Goal: Information Seeking & Learning: Learn about a topic

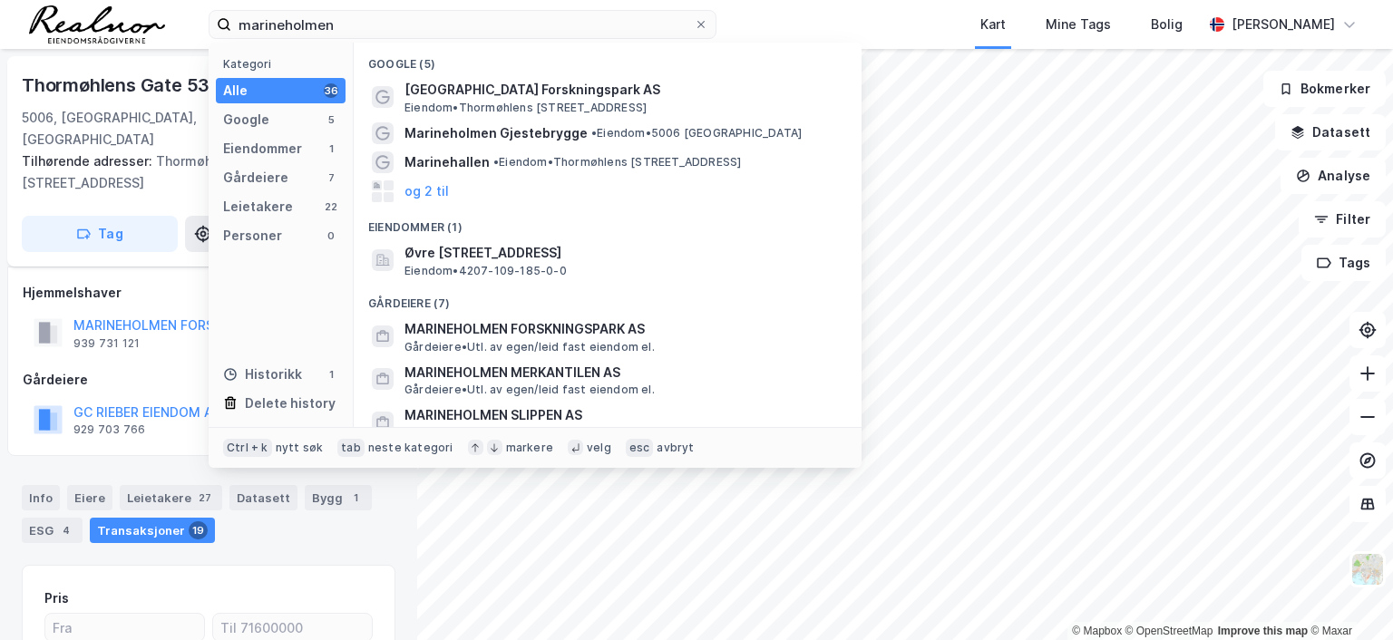
scroll to position [242, 0]
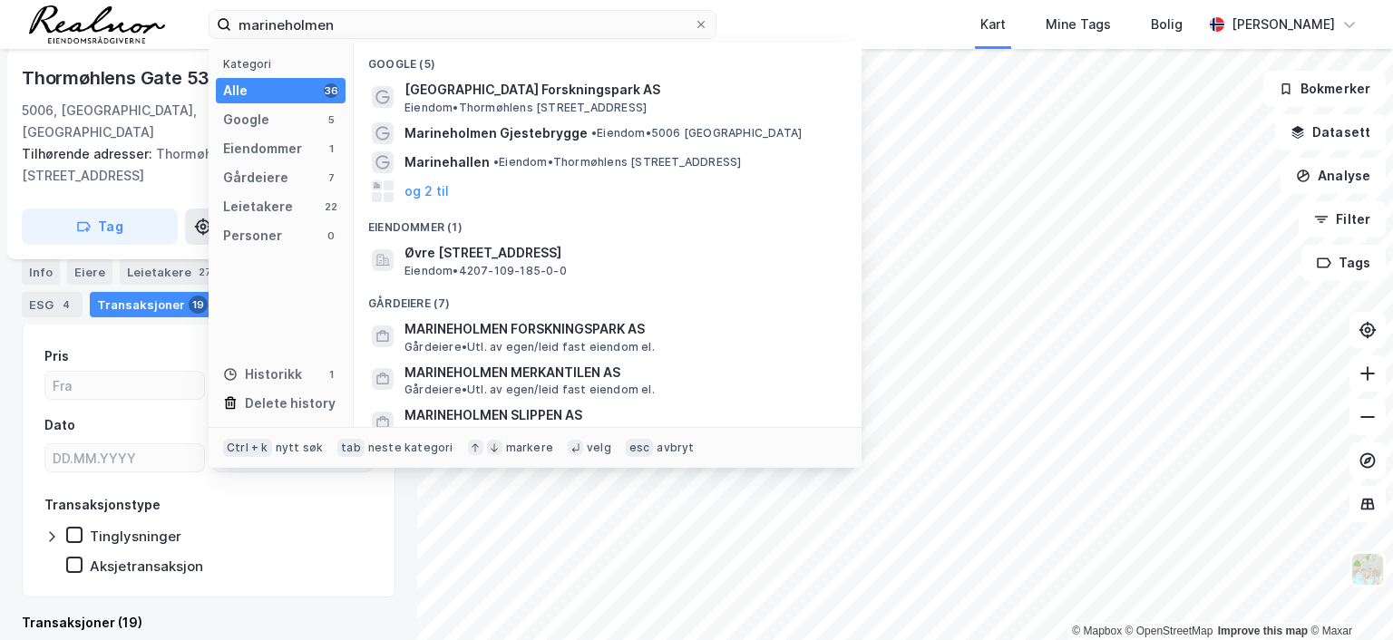
drag, startPoint x: 55, startPoint y: -18, endPoint x: 37, endPoint y: -19, distance: 18.2
click at [37, 0] on html "marineholmen Kategori Alle 36 Google 5 Eiendommer 1 Gårdeiere 7 Leietakere 22 P…" at bounding box center [696, 320] width 1393 height 640
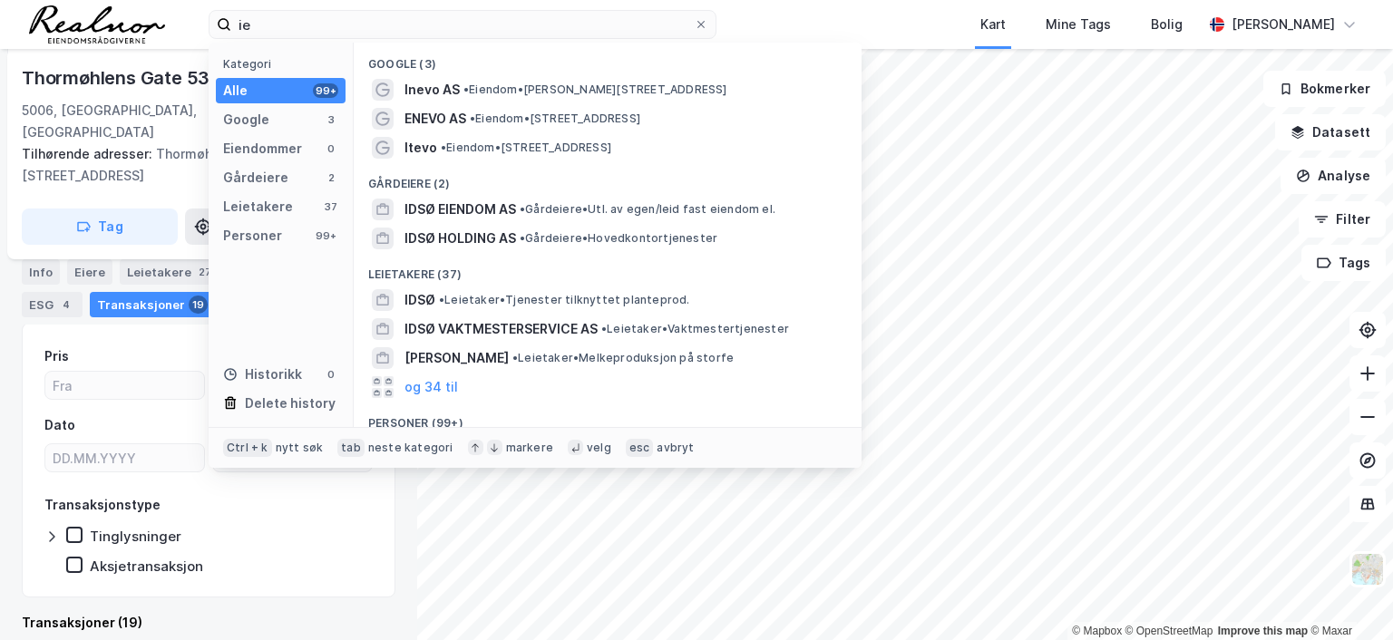
type input "i"
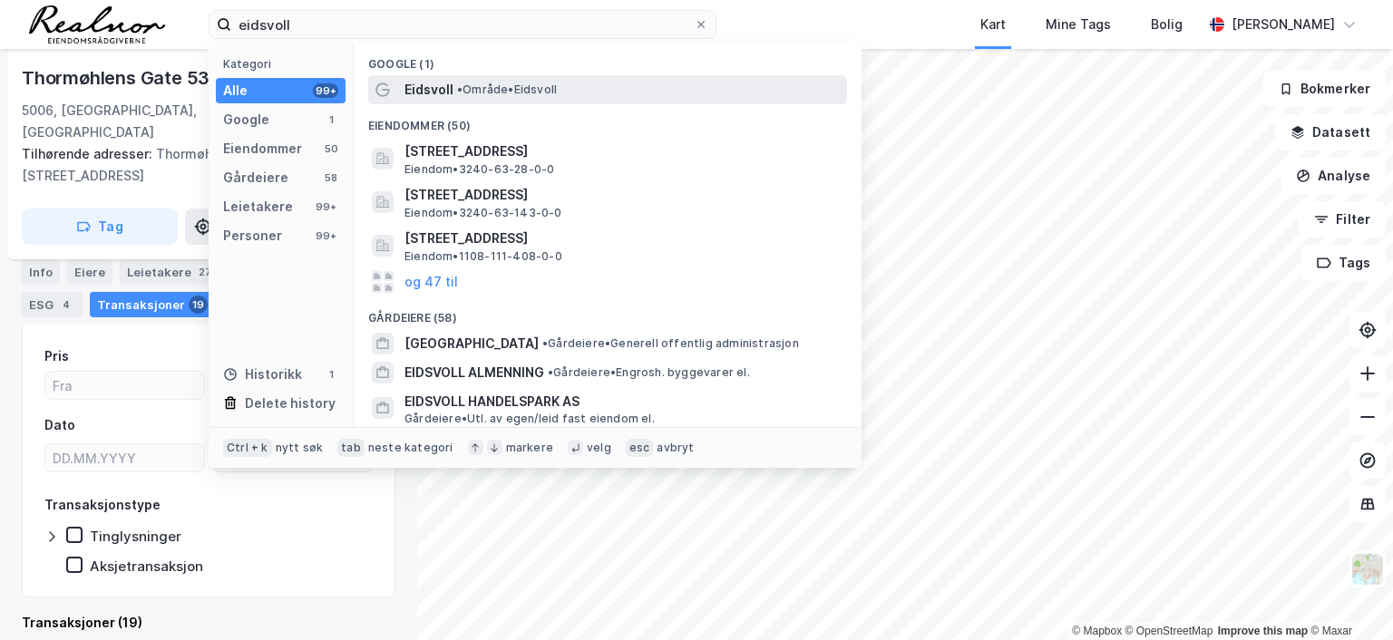
click at [530, 86] on span "• Område • [GEOGRAPHIC_DATA]" at bounding box center [507, 90] width 100 height 15
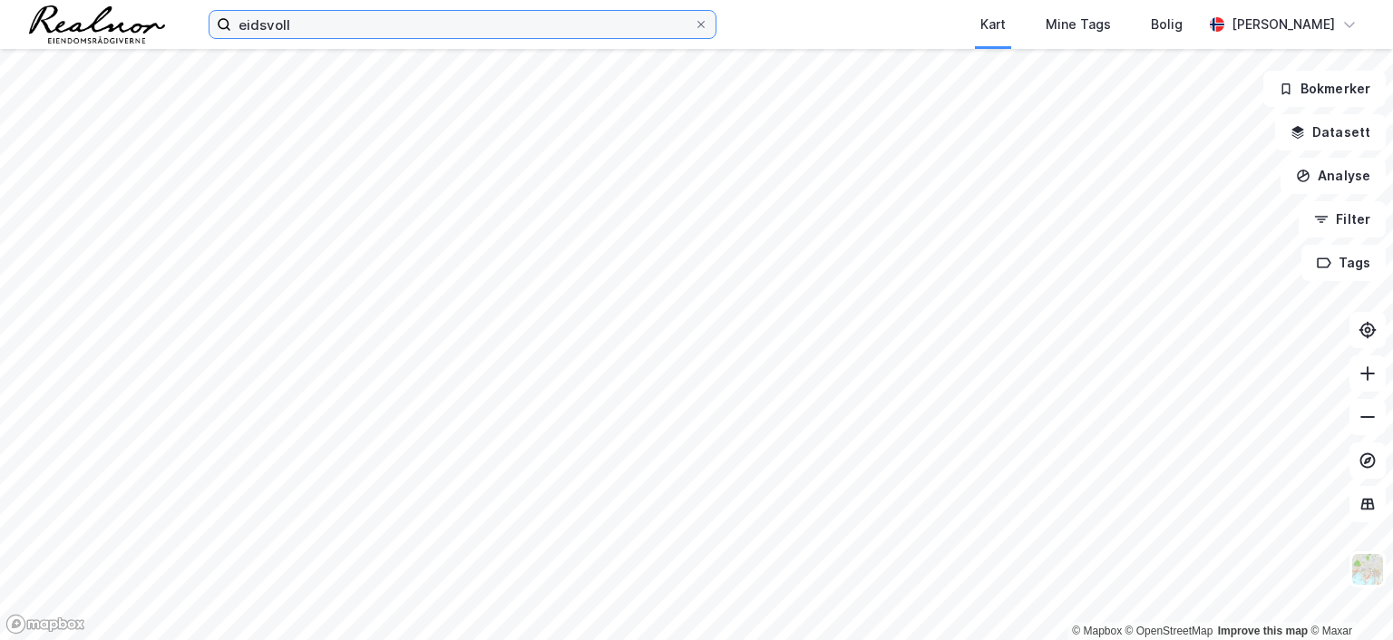
click at [334, 28] on input "eidsvoll" at bounding box center [462, 24] width 463 height 27
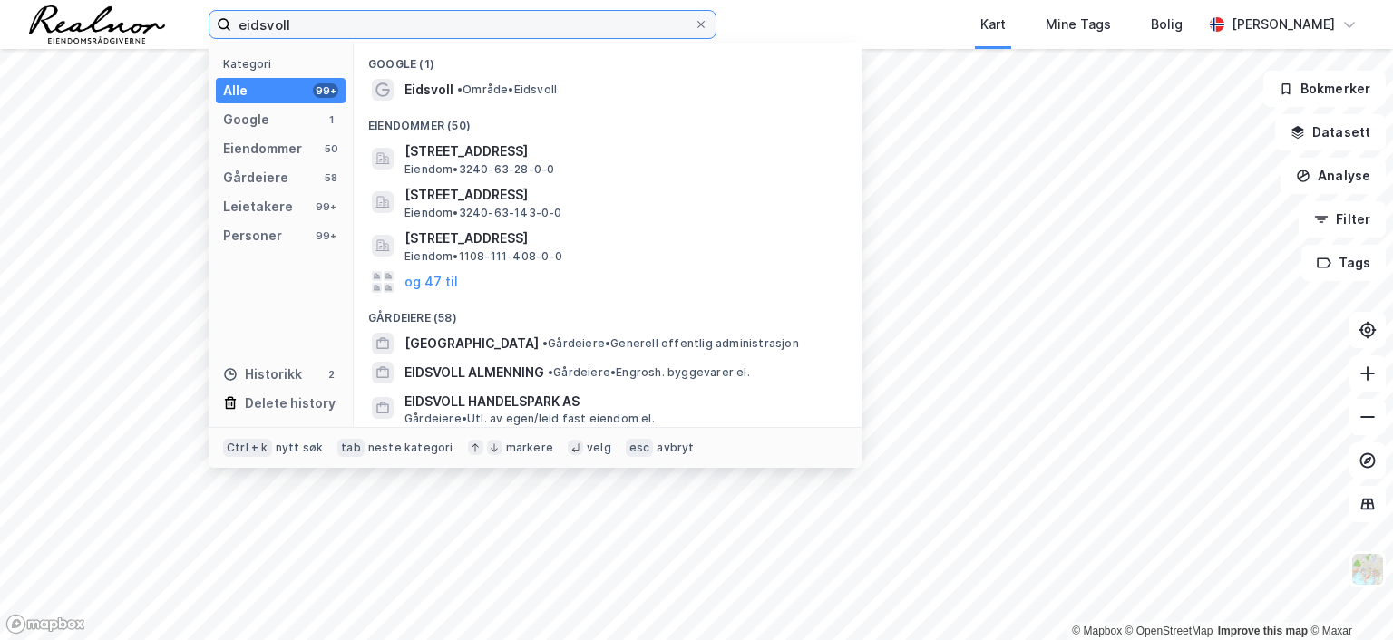
drag, startPoint x: 329, startPoint y: 24, endPoint x: 131, endPoint y: 34, distance: 198.9
click at [131, 34] on div "eidsvoll Kategori Alle 99+ Google 1 Eiendommer 50 Gårdeiere 58 Leietakere 99+ P…" at bounding box center [696, 24] width 1393 height 49
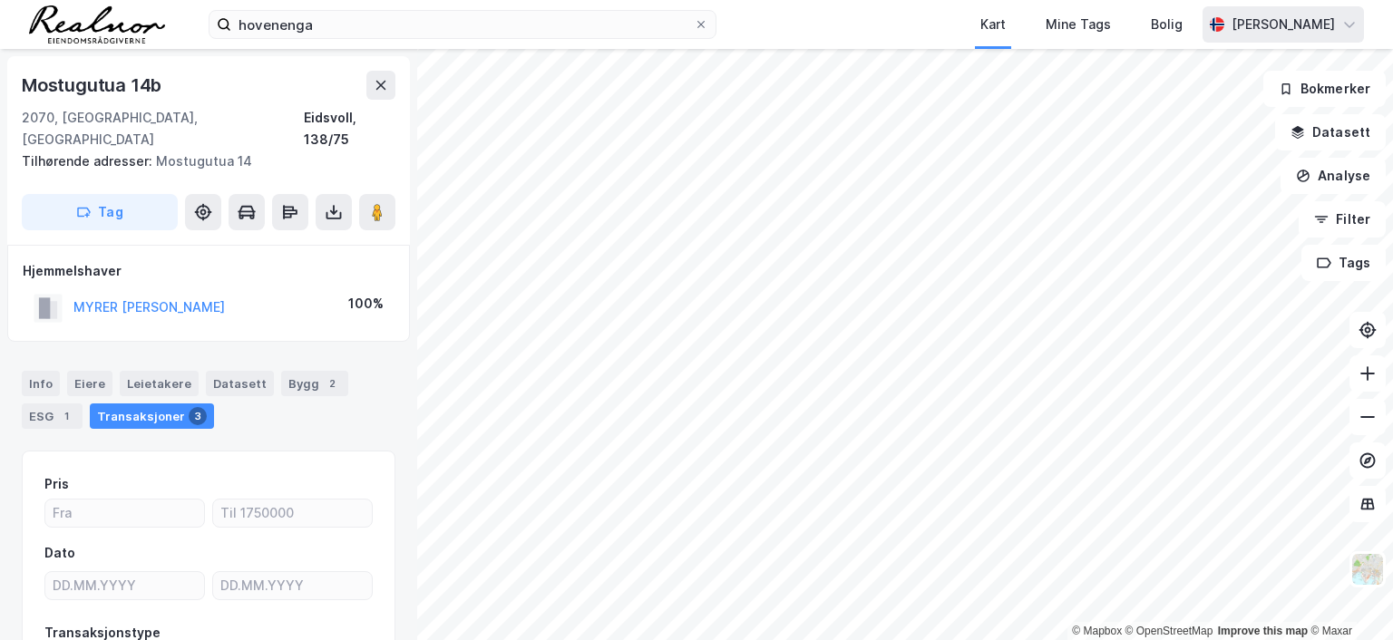
scroll to position [127, 0]
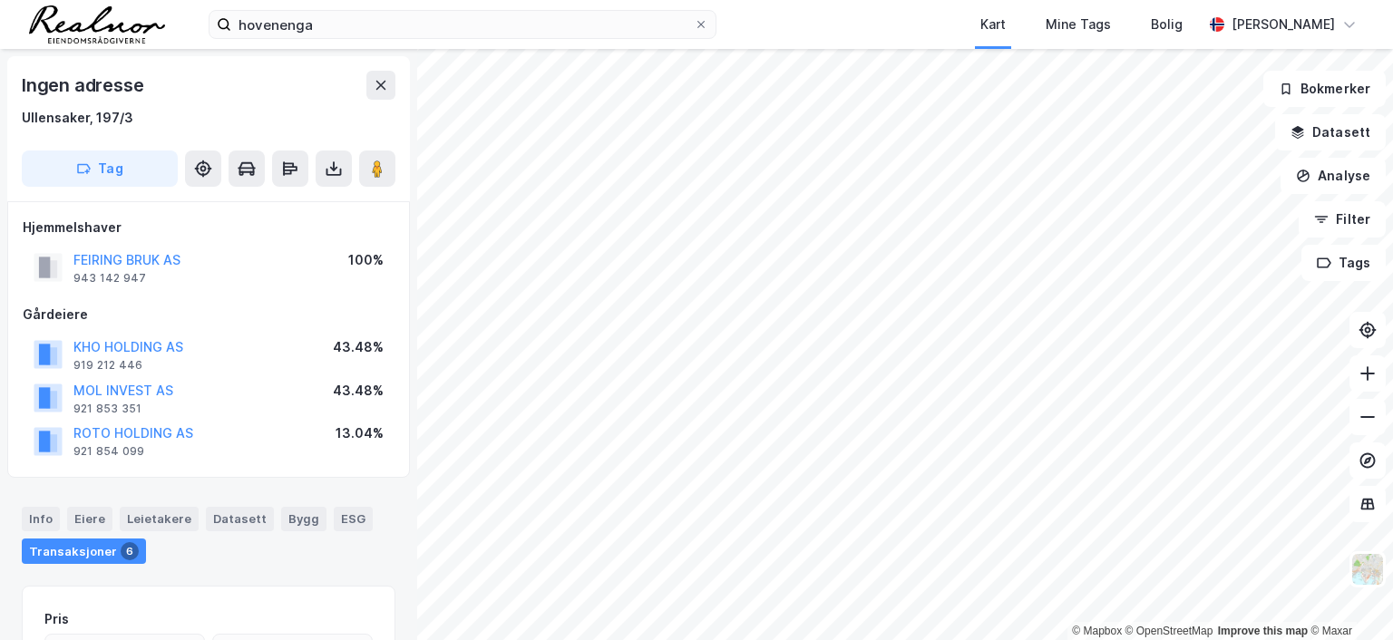
scroll to position [2, 0]
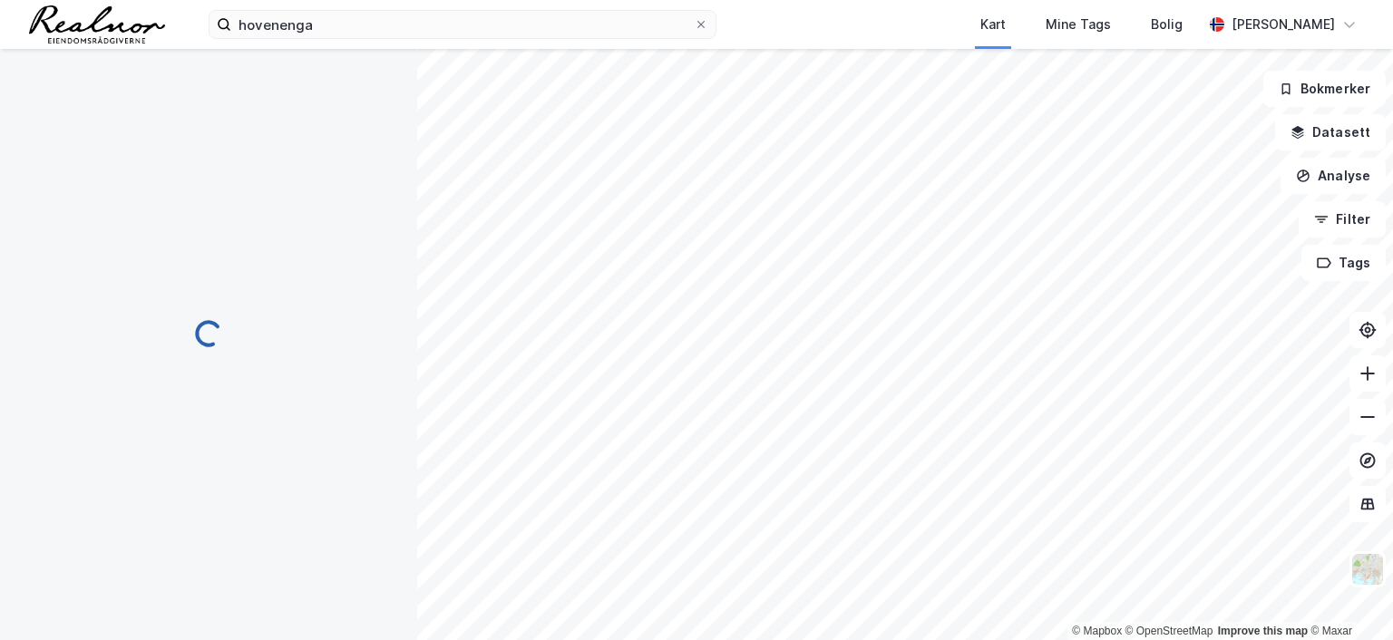
scroll to position [2, 0]
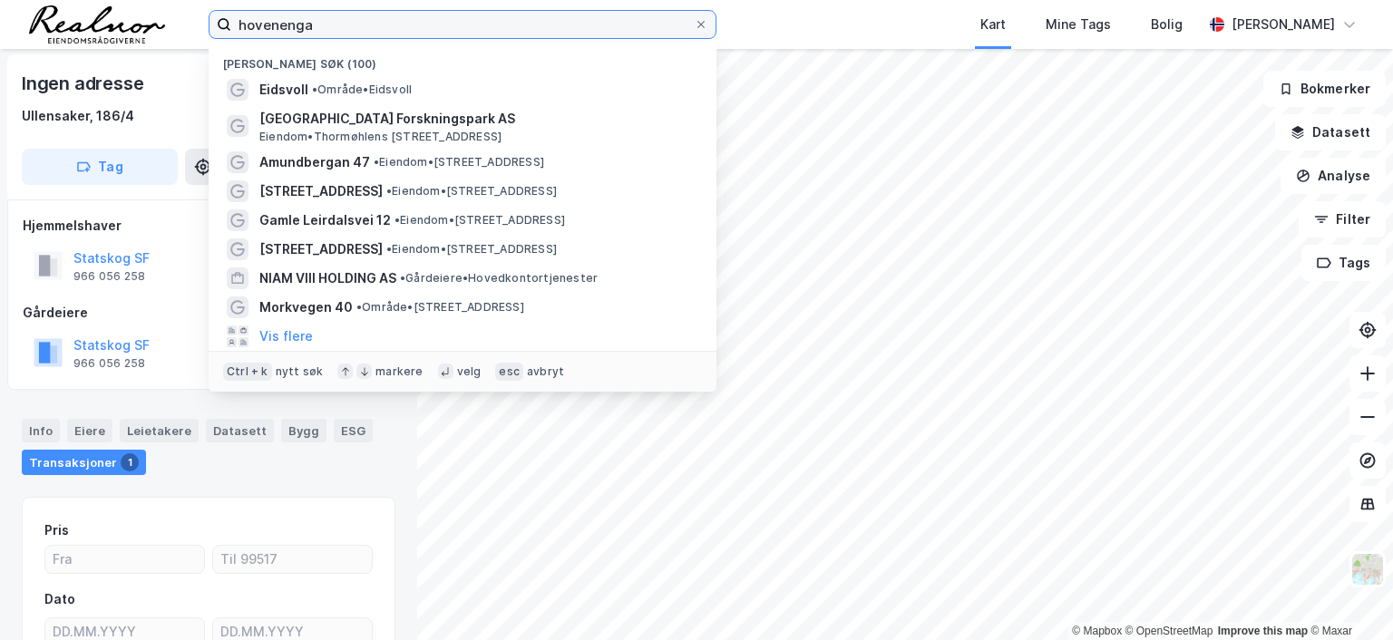
click at [323, 20] on input "hovenenga" at bounding box center [462, 24] width 463 height 27
drag, startPoint x: 323, startPoint y: 20, endPoint x: 156, endPoint y: 6, distance: 167.4
click at [156, 6] on div "hovenenga Nylige søk (100) Eidsvoll • Område • [GEOGRAPHIC_DATA] Forskningspark…" at bounding box center [696, 24] width 1393 height 49
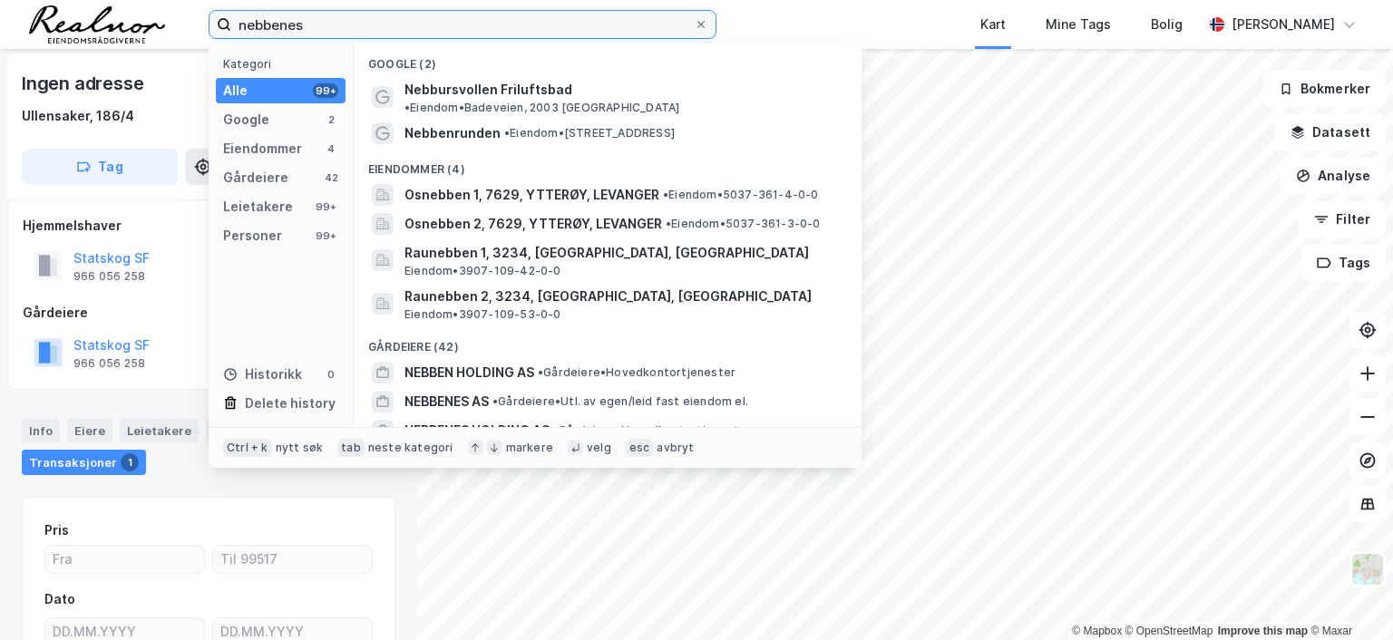
type input "nebbenes"
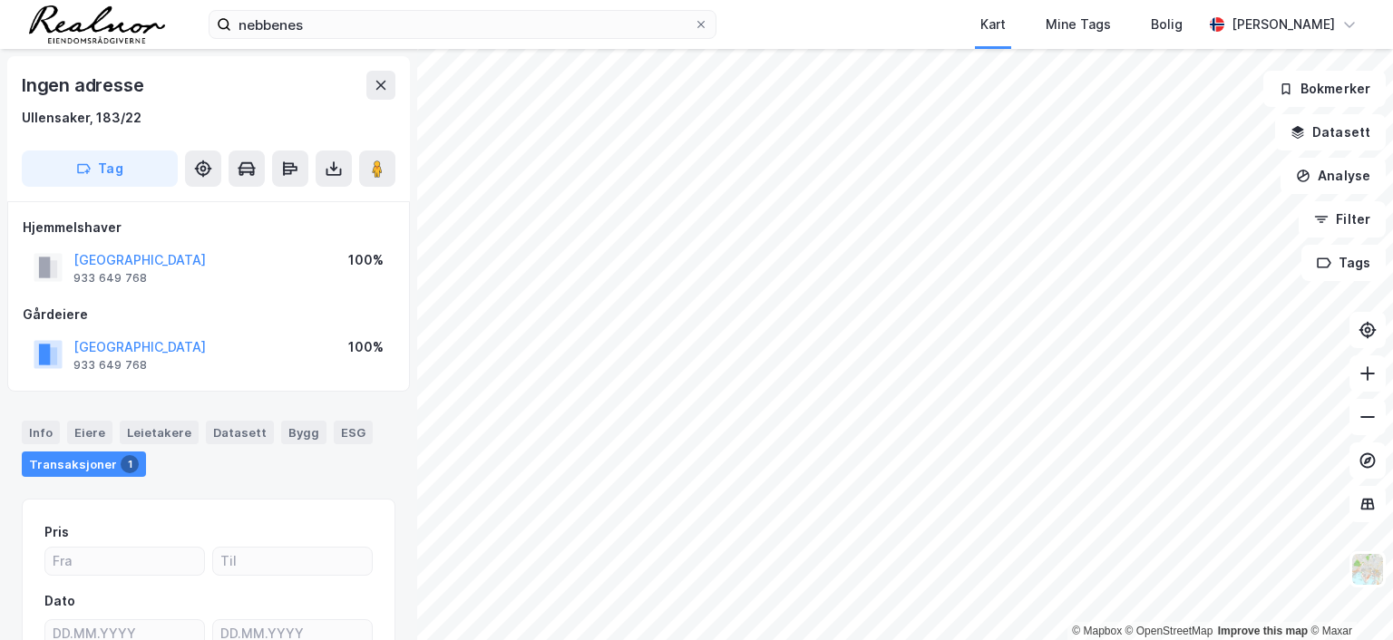
scroll to position [2, 0]
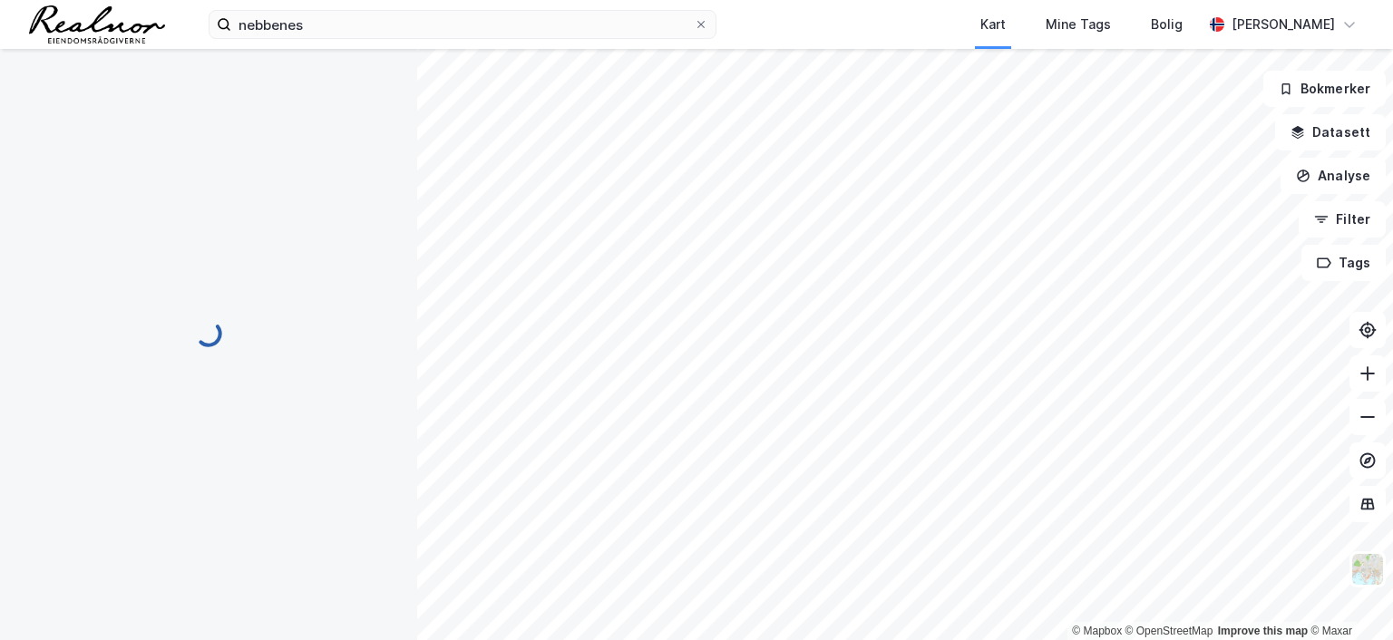
scroll to position [2, 0]
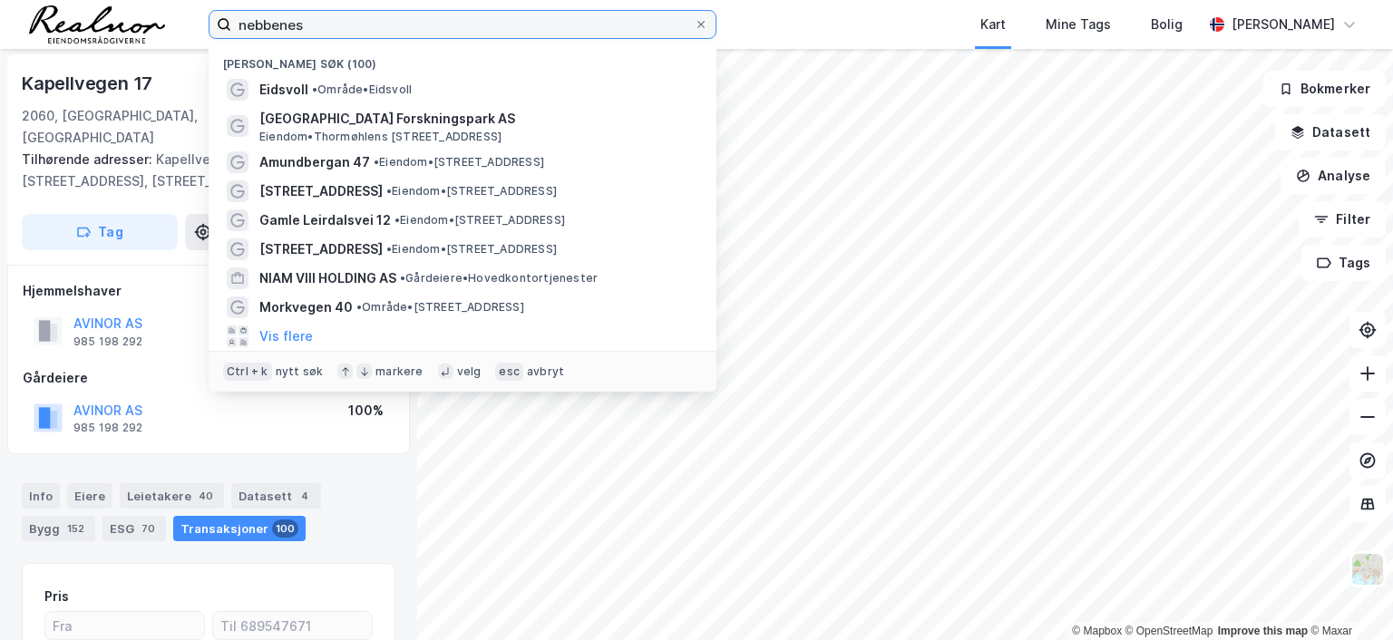
click at [328, 25] on input "nebbenes" at bounding box center [462, 24] width 463 height 27
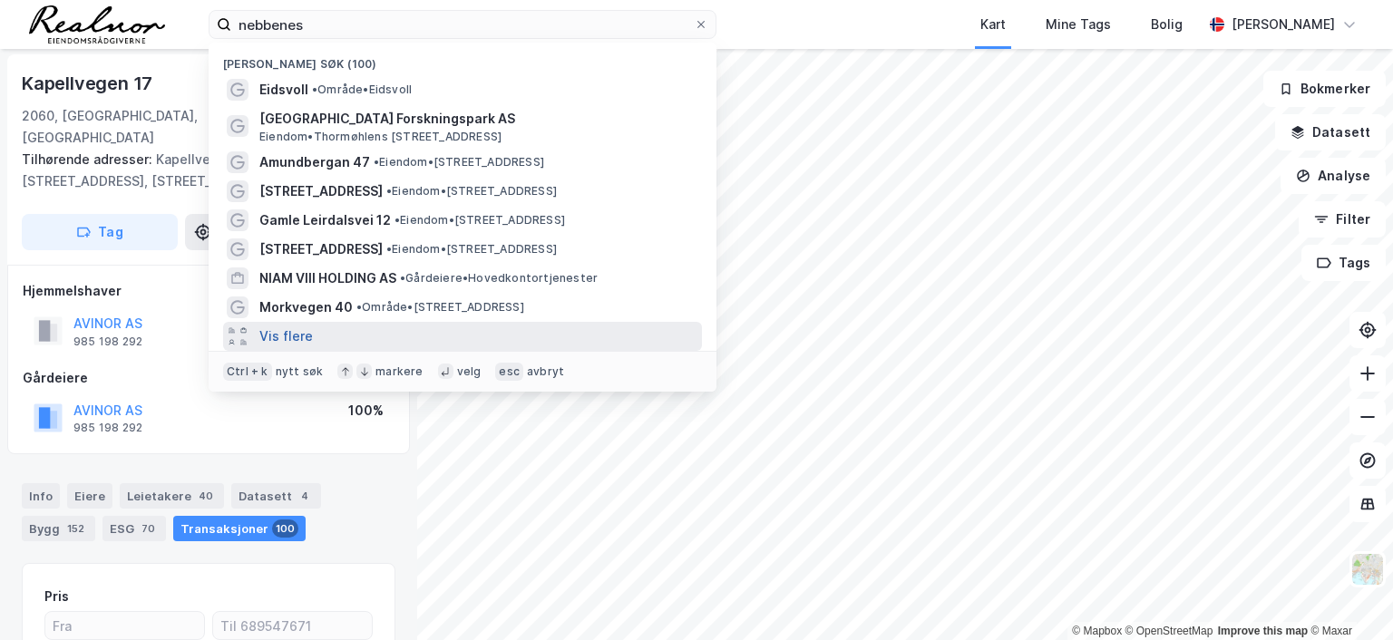
click at [301, 332] on button "Vis flere" at bounding box center [286, 337] width 54 height 22
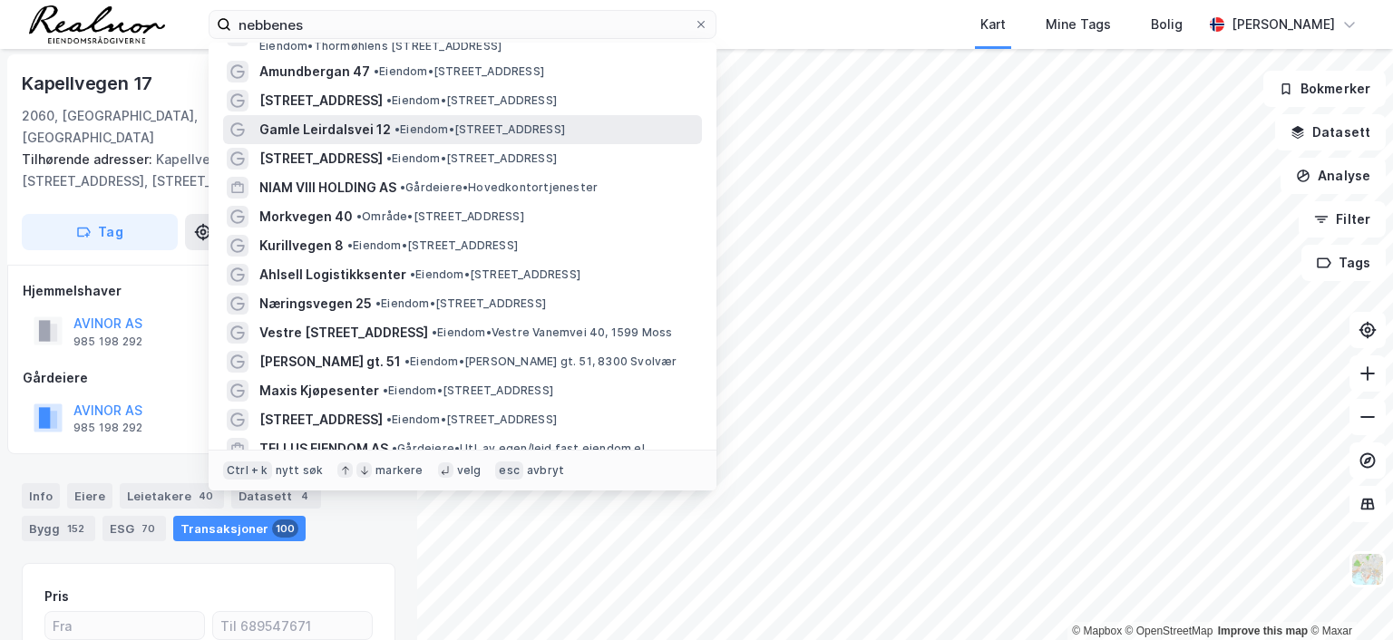
scroll to position [181, 0]
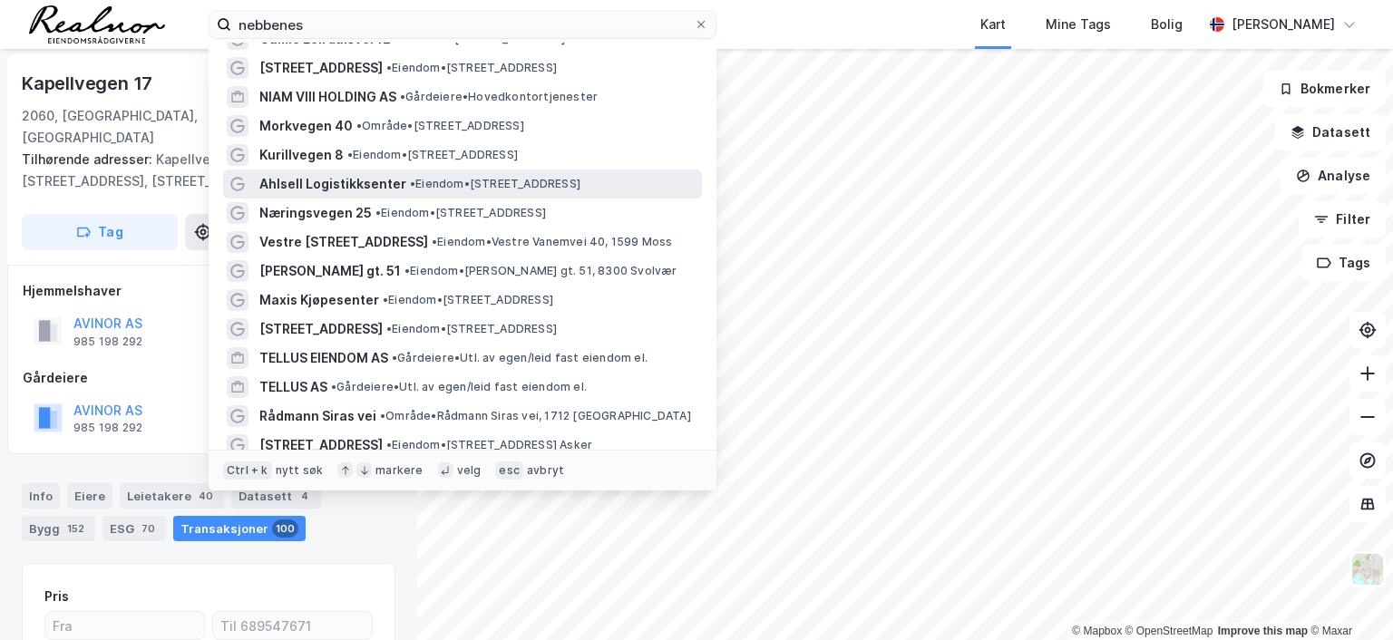
click at [398, 177] on span "Ahlsell Logistikksenter" at bounding box center [332, 184] width 147 height 22
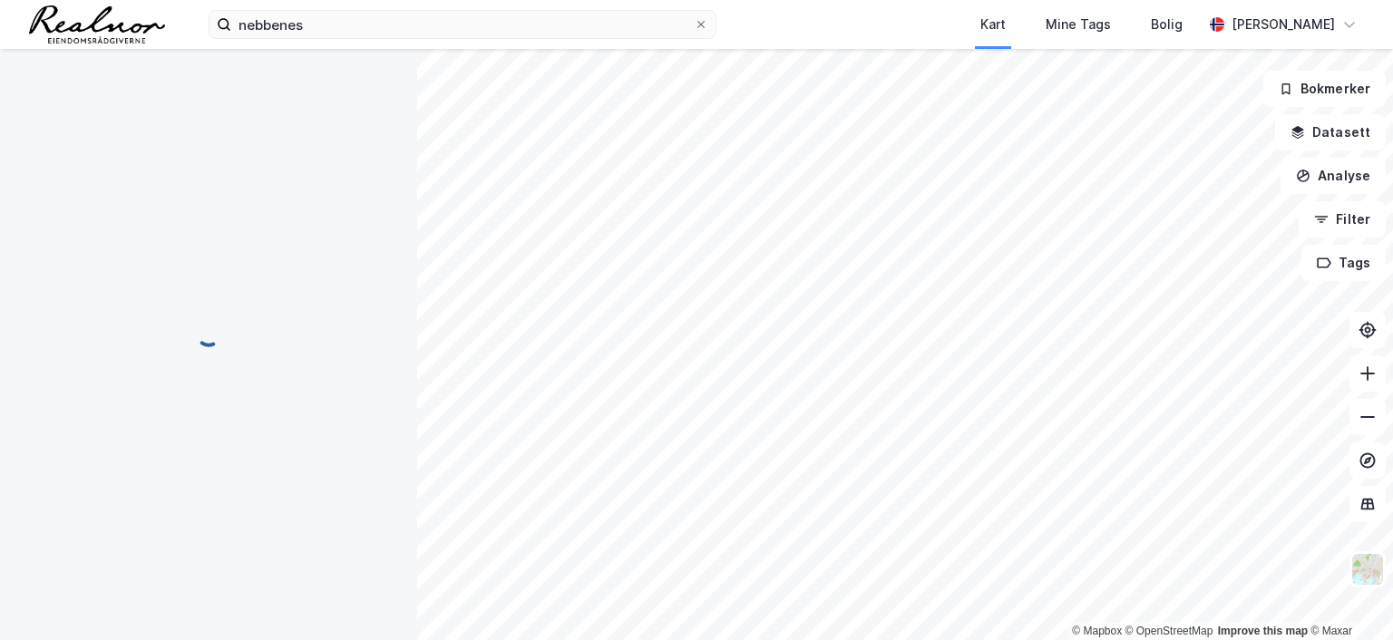
scroll to position [2, 0]
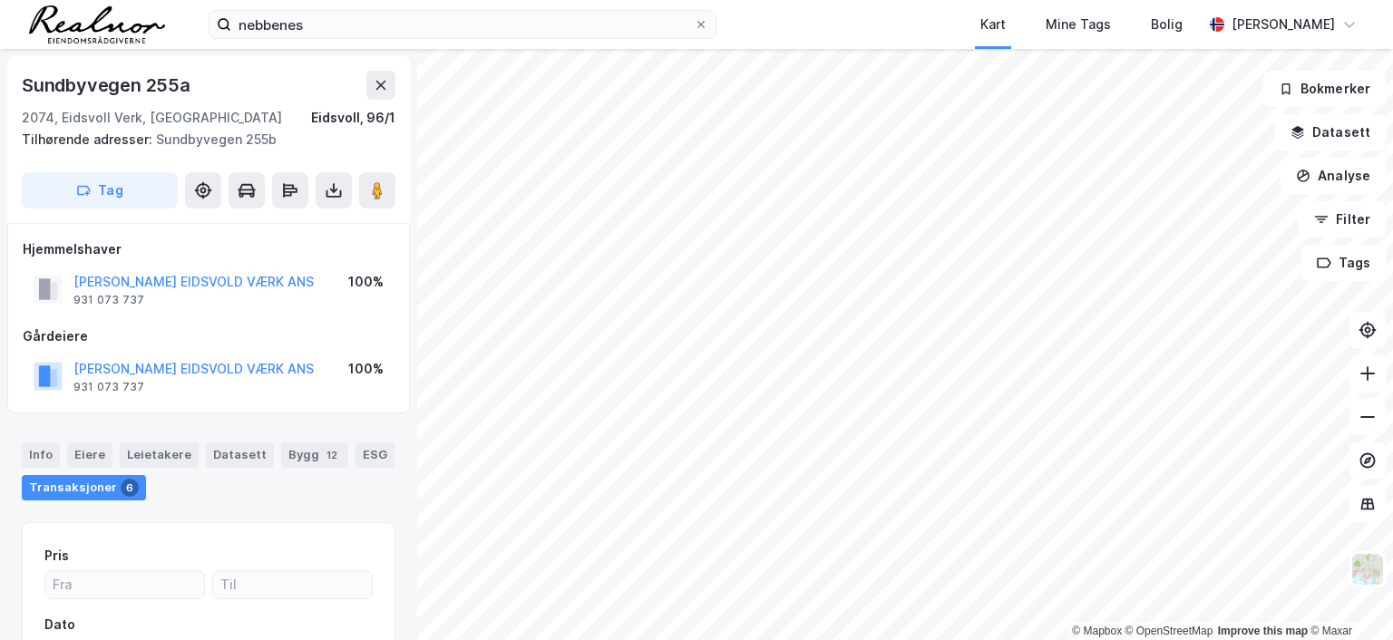
scroll to position [2, 0]
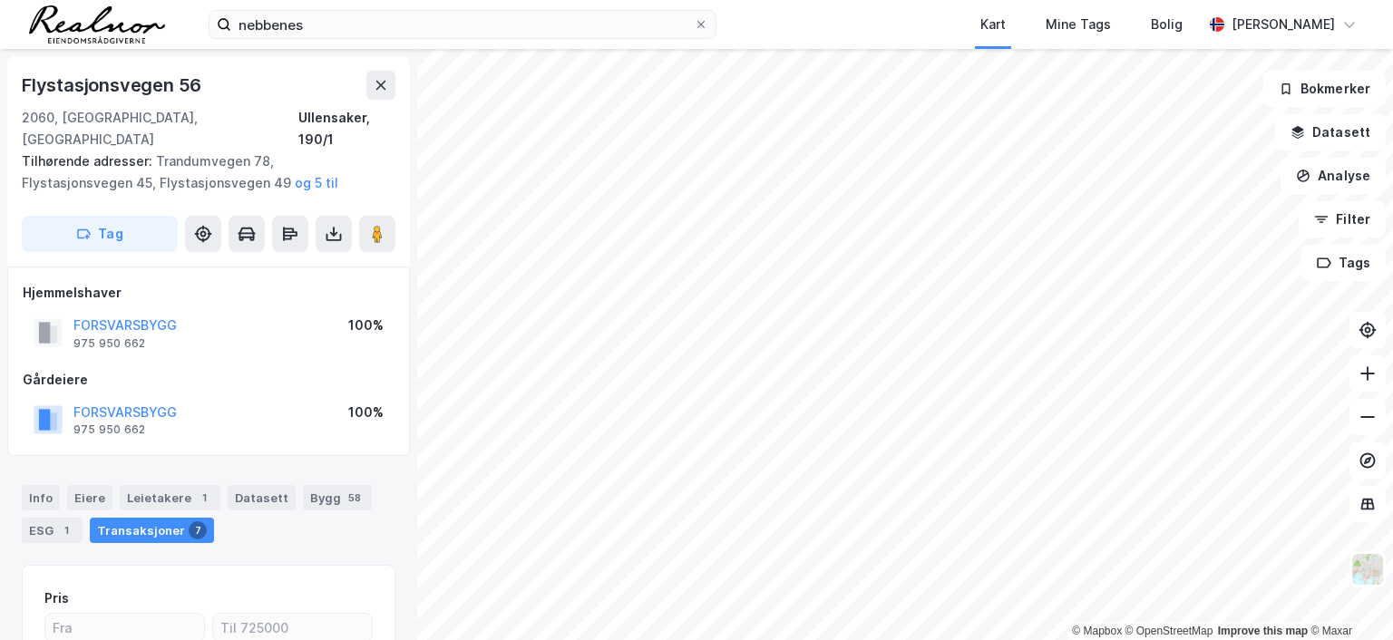
scroll to position [2, 0]
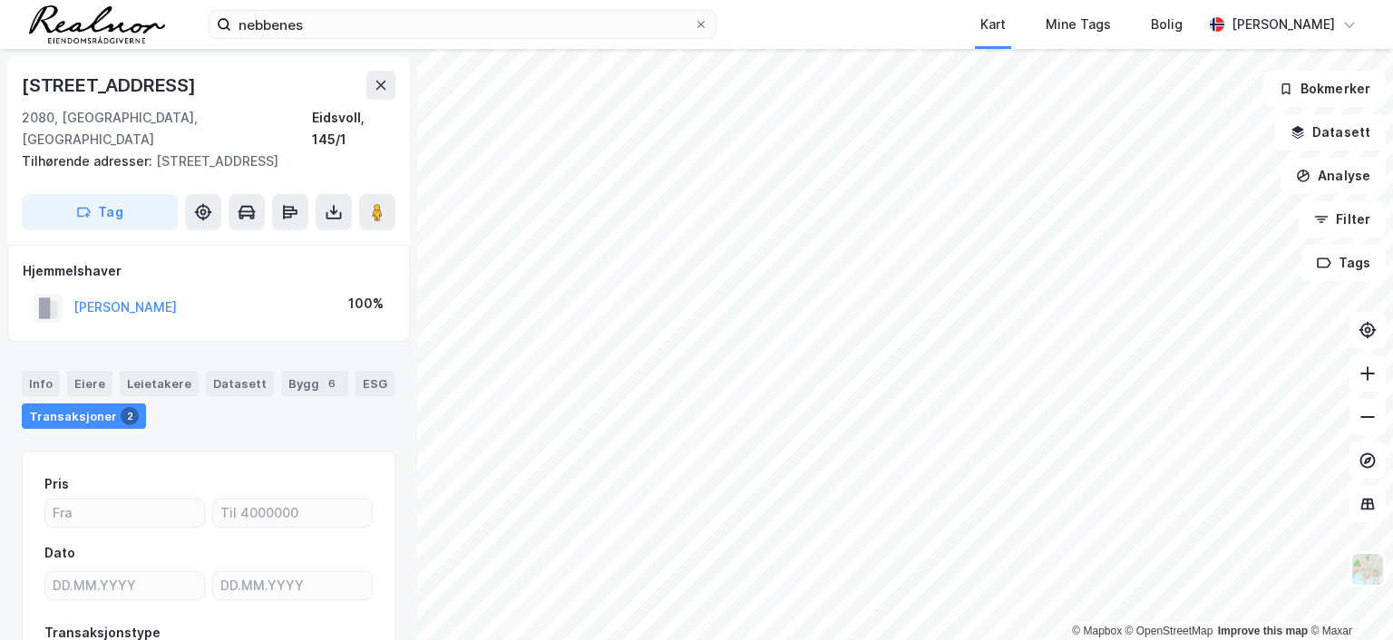
scroll to position [2, 0]
